Goal: Transaction & Acquisition: Purchase product/service

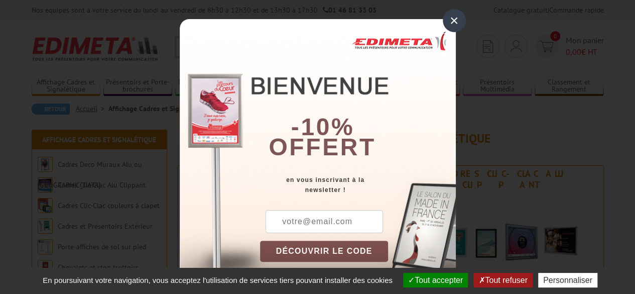
click at [453, 24] on div "×" at bounding box center [454, 20] width 23 height 23
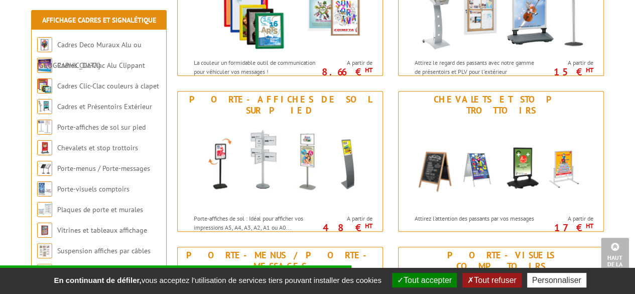
scroll to position [402, 0]
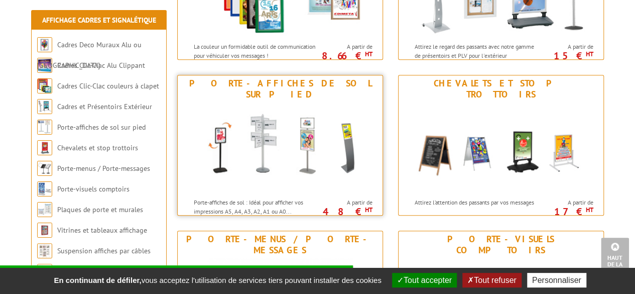
click at [221, 121] on img at bounding box center [280, 147] width 186 height 90
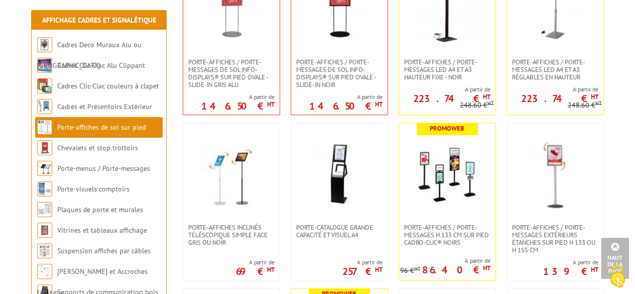
scroll to position [452, 0]
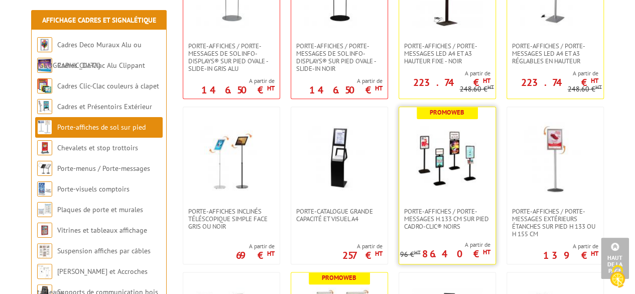
click at [446, 163] on img at bounding box center [447, 157] width 70 height 70
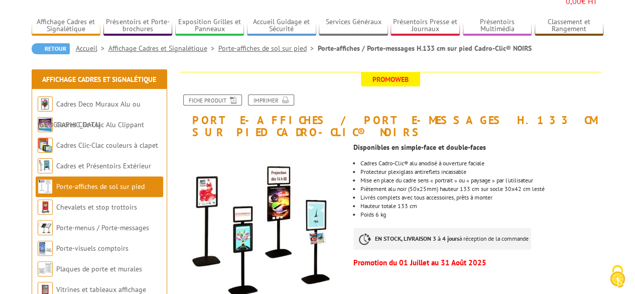
scroll to position [100, 0]
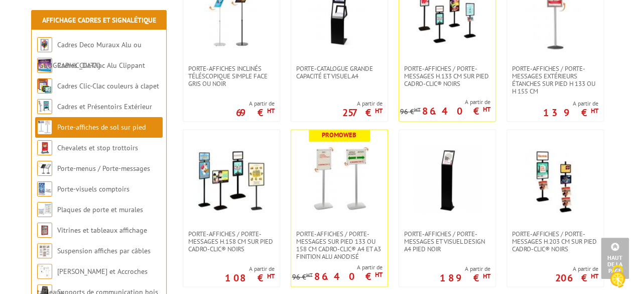
scroll to position [653, 0]
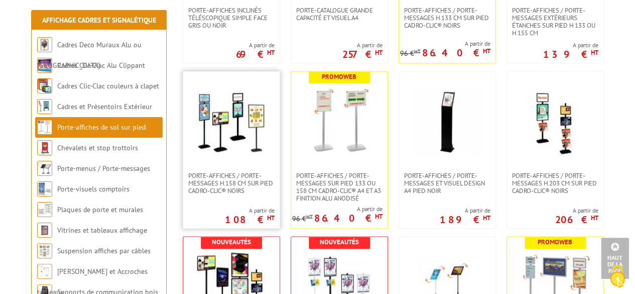
click at [230, 120] on img at bounding box center [231, 121] width 70 height 70
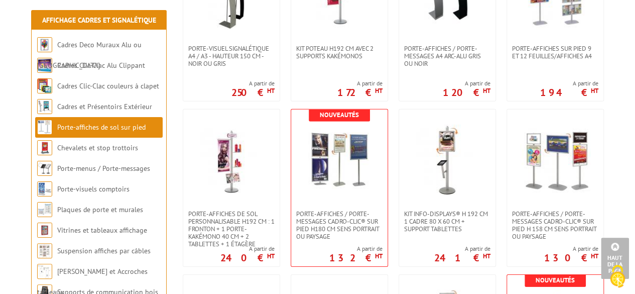
scroll to position [1456, 0]
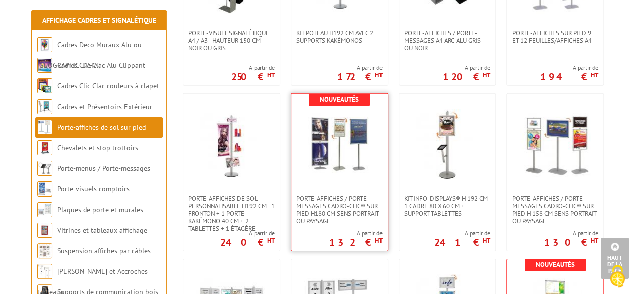
click at [328, 154] on img at bounding box center [339, 144] width 70 height 70
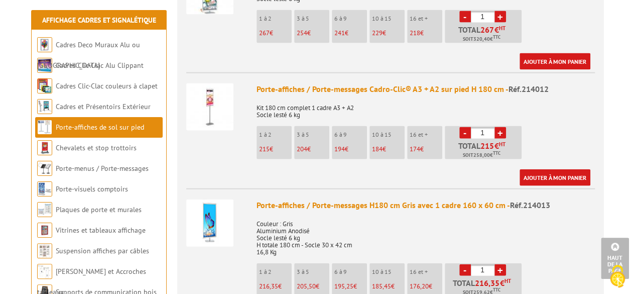
scroll to position [1004, 0]
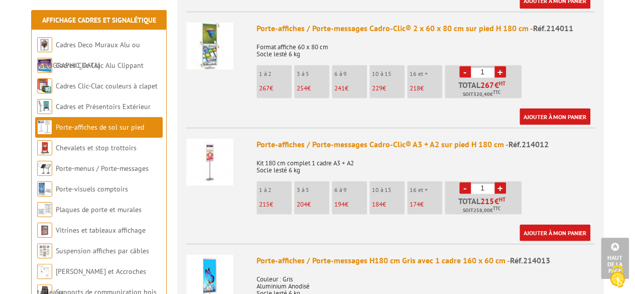
click at [499, 182] on link "+" at bounding box center [501, 188] width 12 height 12
type input "2"
